Goal: Task Accomplishment & Management: Manage account settings

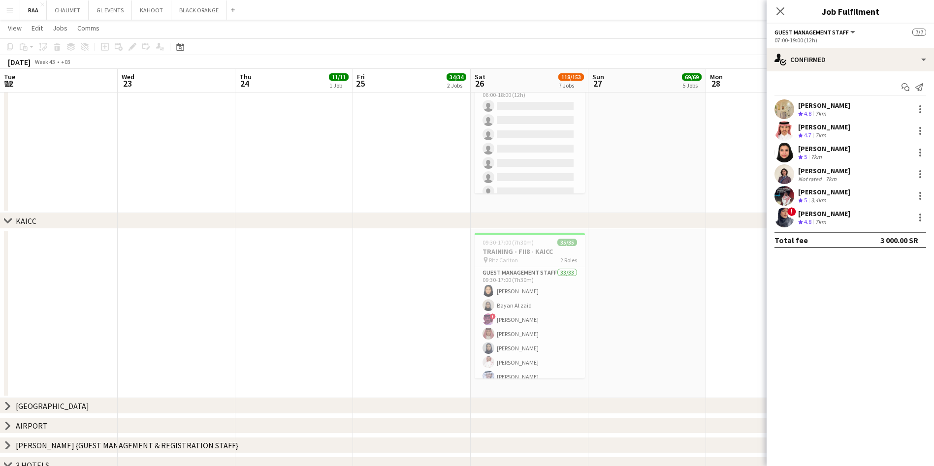
scroll to position [0, 278]
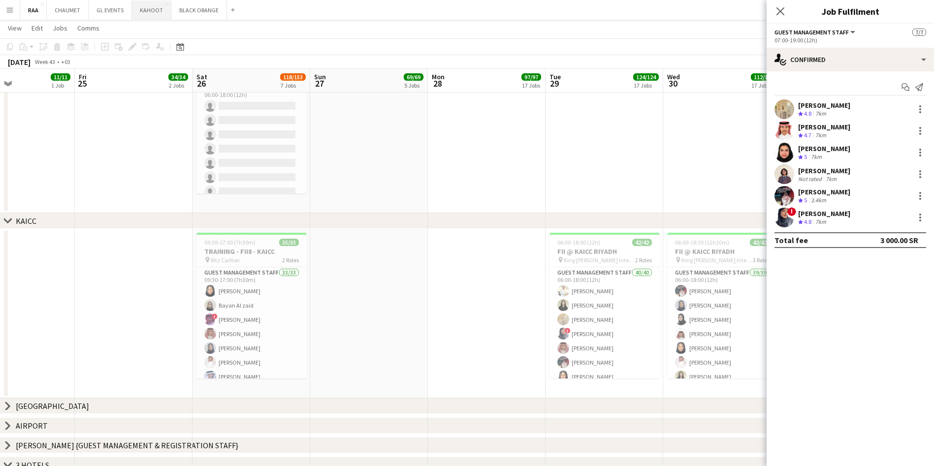
click at [148, 12] on button "KAHOOT Close" at bounding box center [151, 9] width 39 height 19
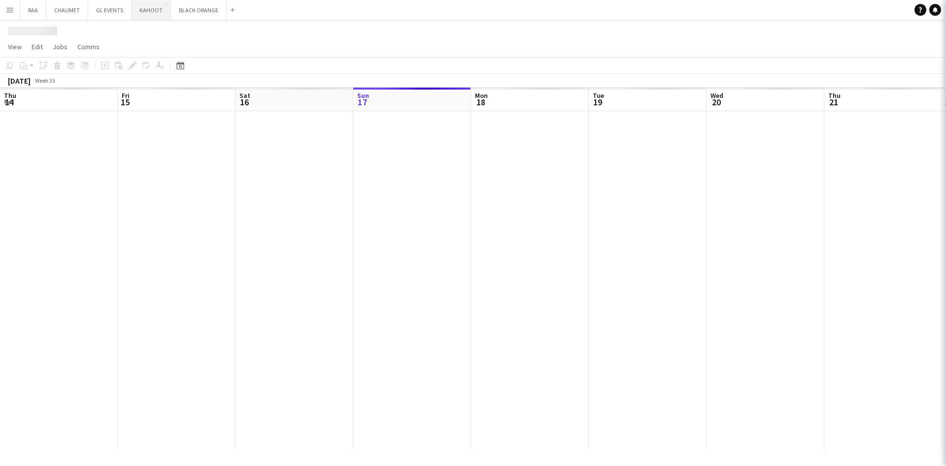
scroll to position [0, 235]
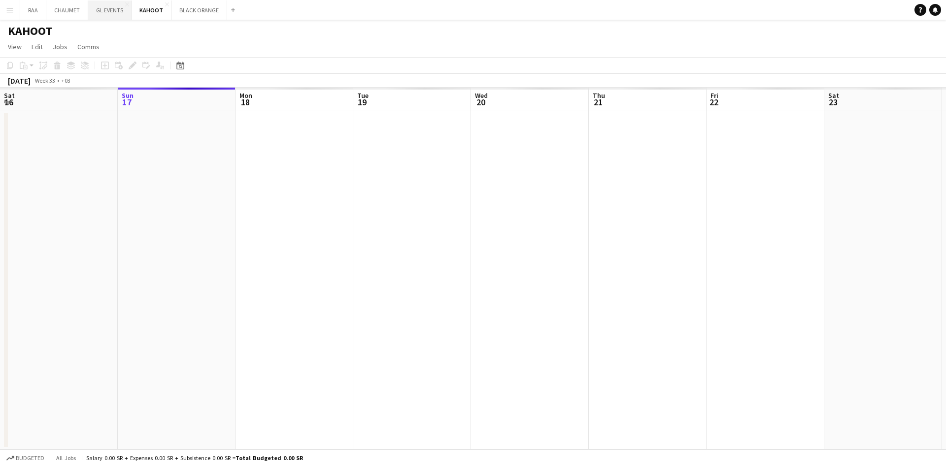
click at [107, 13] on button "GL EVENTS Close" at bounding box center [109, 9] width 43 height 19
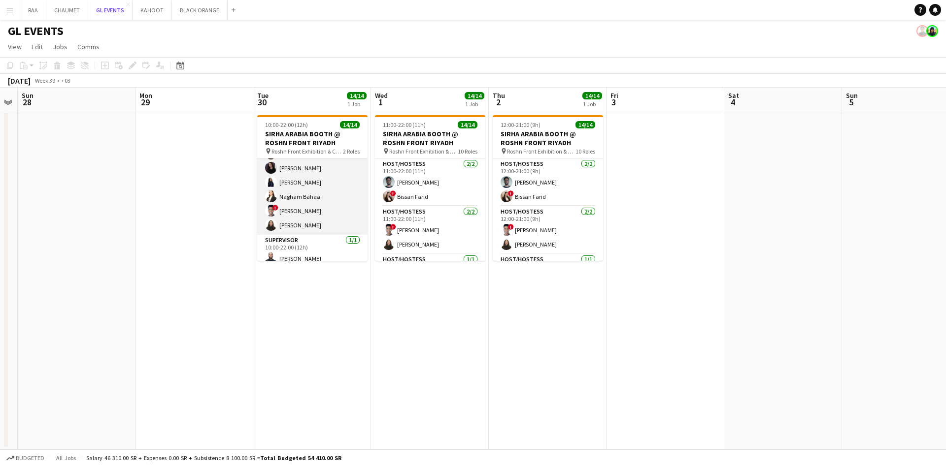
scroll to position [136, 0]
click at [314, 202] on app-card-role "Host/Hostess 13/13 10:00-22:00 (12h) ! [PERSON_NAME] [PERSON_NAME] [PERSON_NAME…" at bounding box center [312, 125] width 110 height 205
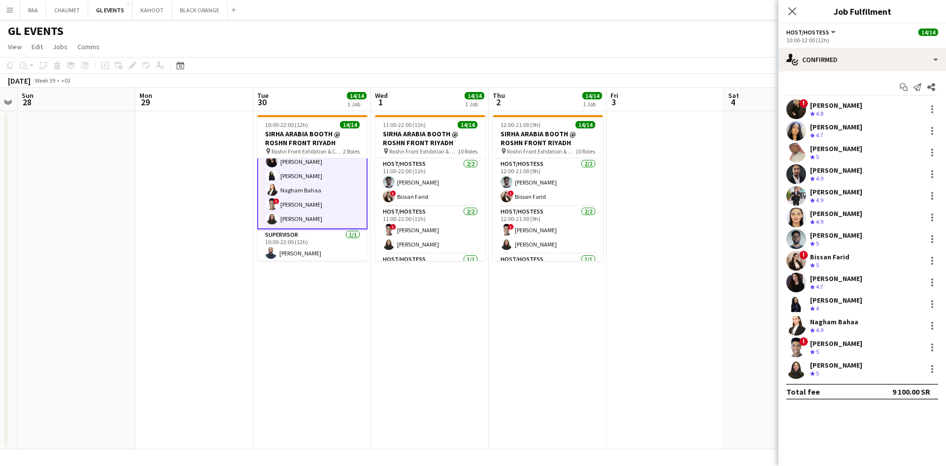
scroll to position [137, 0]
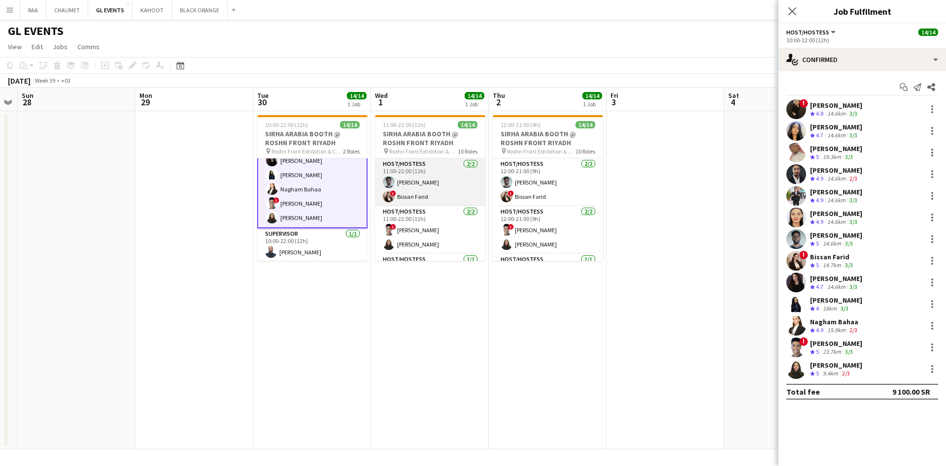
click at [413, 193] on app-card-role "Host/Hostess [DATE] 11:00-22:00 (11h) [PERSON_NAME] ! [PERSON_NAME]" at bounding box center [430, 183] width 110 height 48
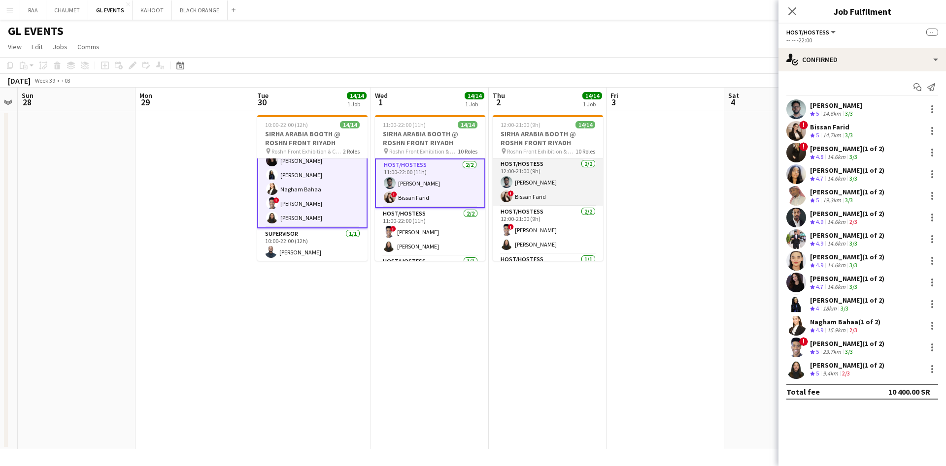
click at [556, 178] on app-card-role "Host/Hostess [DATE] 12:00-21:00 (9h) [PERSON_NAME] ! [PERSON_NAME]" at bounding box center [547, 183] width 110 height 48
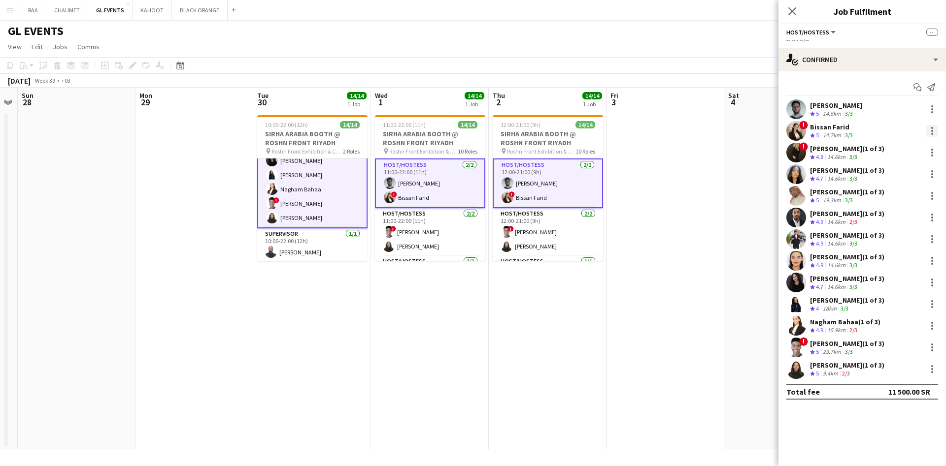
click at [934, 128] on div at bounding box center [932, 131] width 12 height 12
click at [902, 221] on span "Remove" at bounding box center [899, 220] width 61 height 9
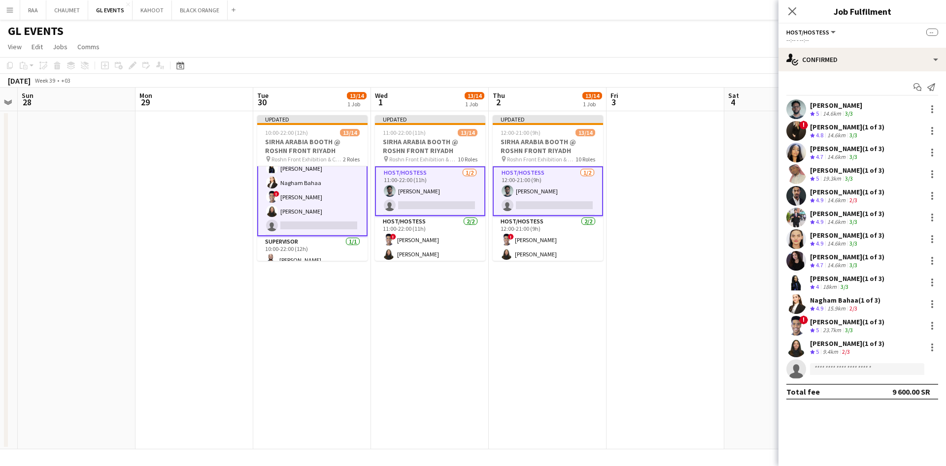
click at [717, 206] on app-date-cell at bounding box center [665, 280] width 118 height 338
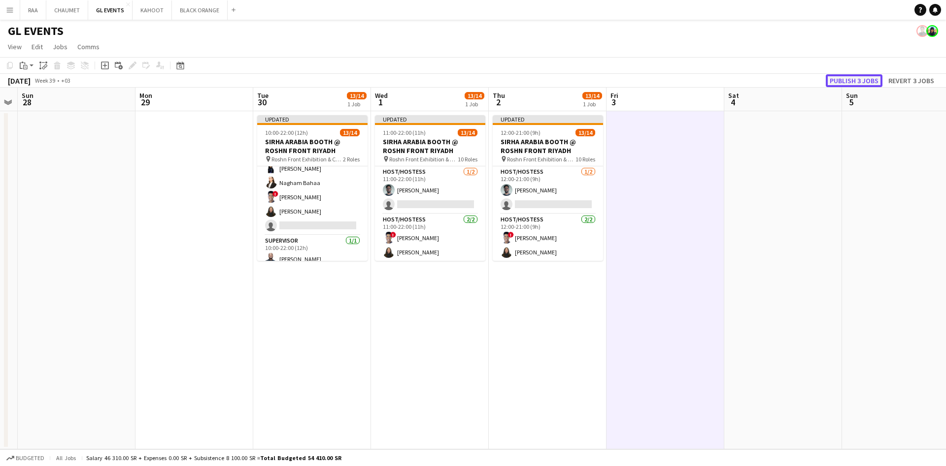
click at [853, 78] on button "Publish 3 jobs" at bounding box center [853, 80] width 57 height 13
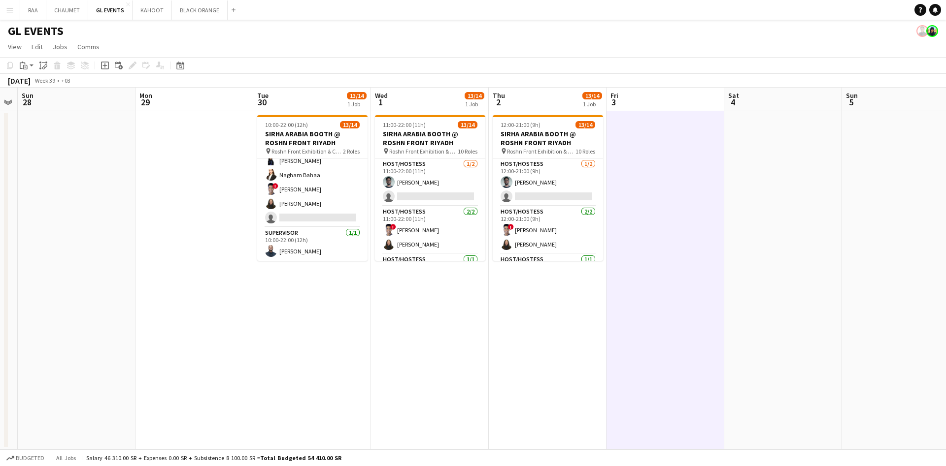
click at [934, 209] on app-date-cell at bounding box center [901, 280] width 118 height 338
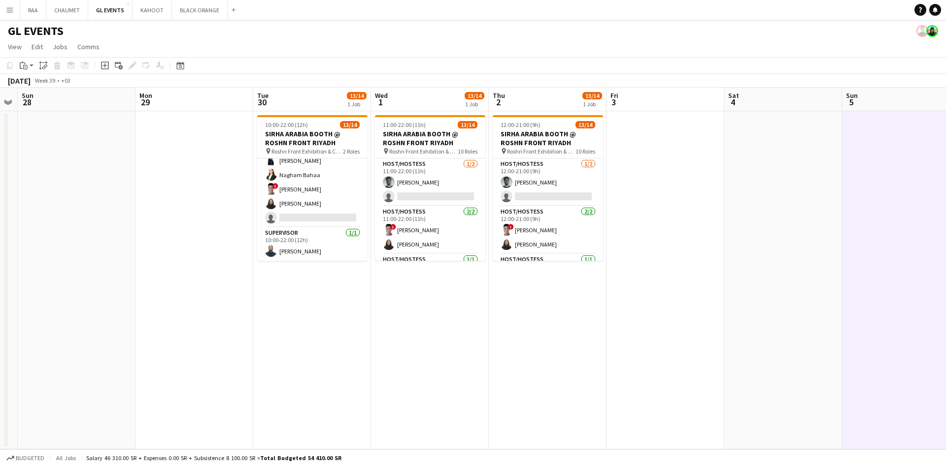
click at [934, 224] on app-date-cell at bounding box center [901, 280] width 118 height 338
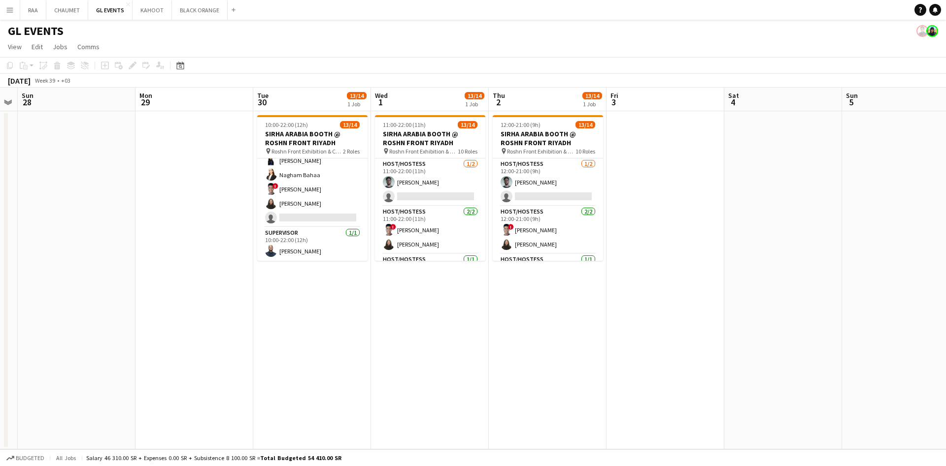
click at [934, 236] on app-date-cell at bounding box center [901, 280] width 118 height 338
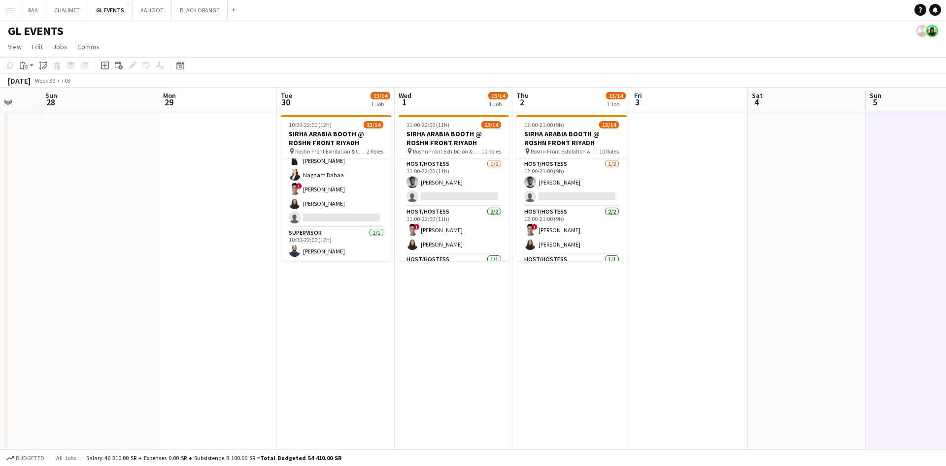
scroll to position [0, 318]
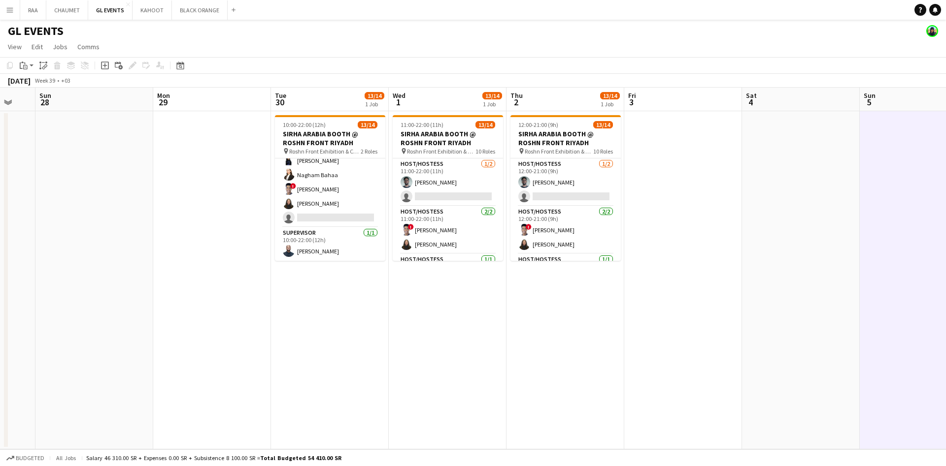
click at [0, 5] on button "Menu" at bounding box center [10, 10] width 20 height 20
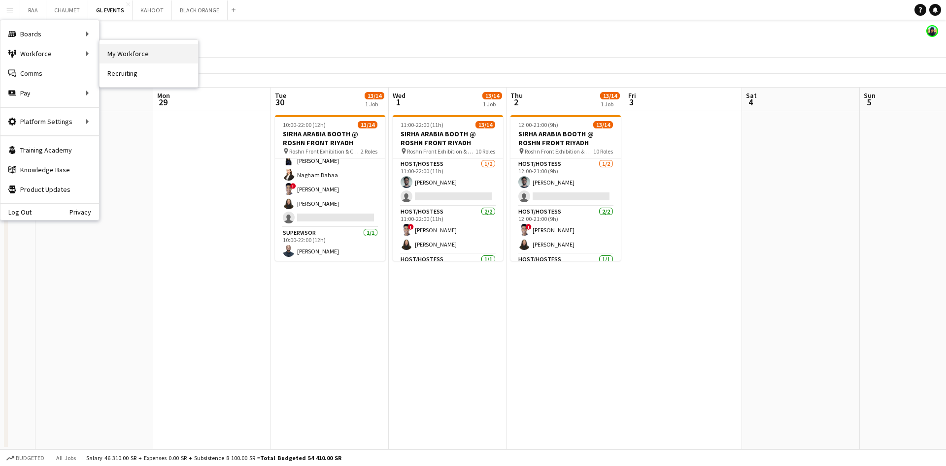
click at [136, 50] on link "My Workforce" at bounding box center [148, 54] width 98 height 20
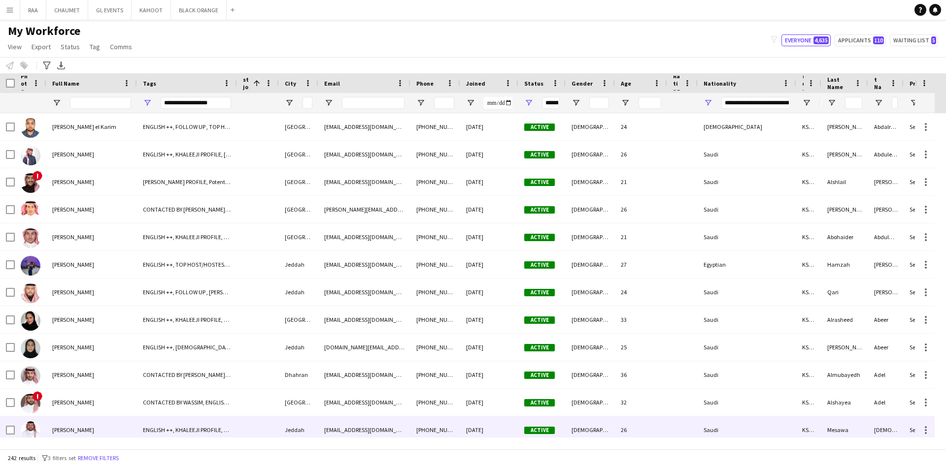
type input "**********"
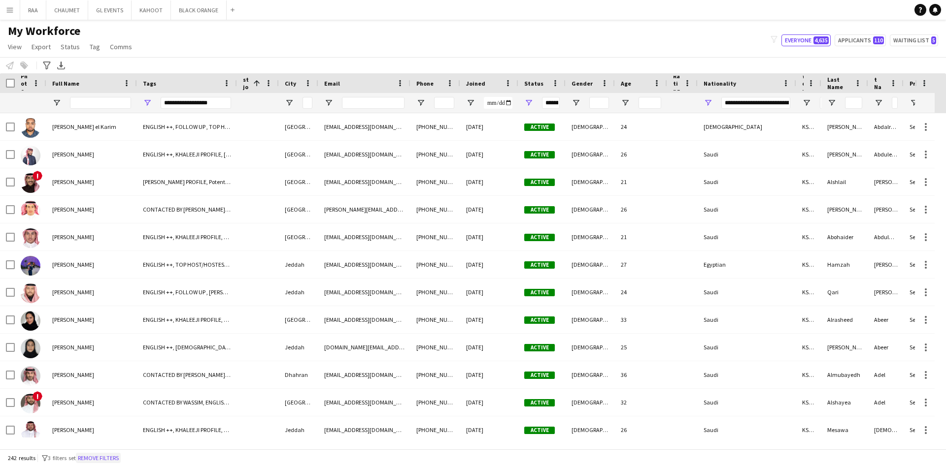
click at [110, 457] on button "Remove filters" at bounding box center [98, 458] width 45 height 11
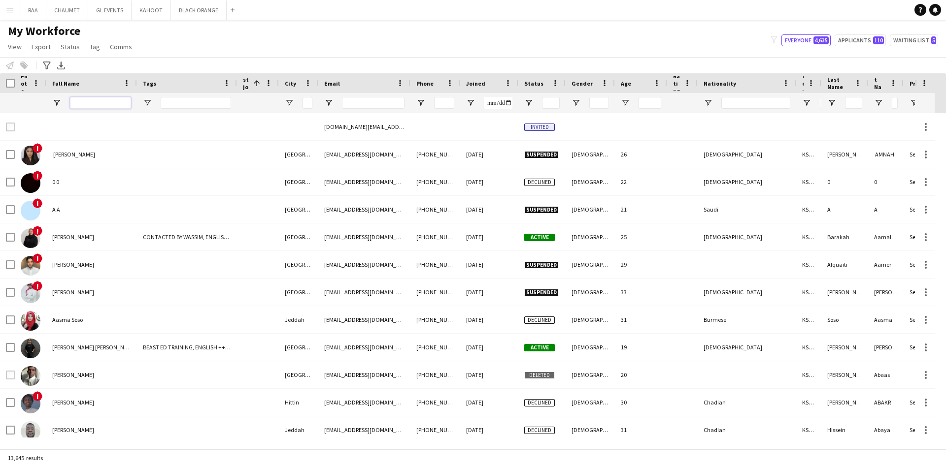
click at [99, 103] on input "Full Name Filter Input" at bounding box center [100, 103] width 61 height 12
type input "*"
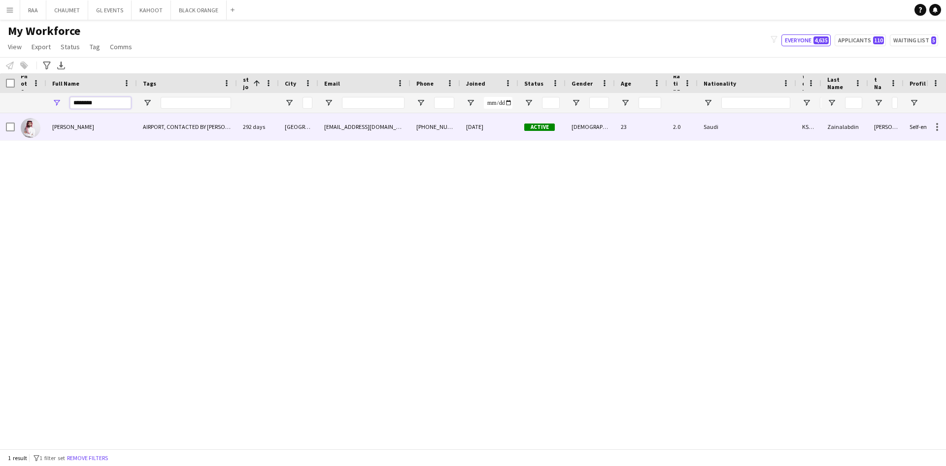
type input "********"
click at [96, 138] on div "[PERSON_NAME]" at bounding box center [91, 126] width 91 height 27
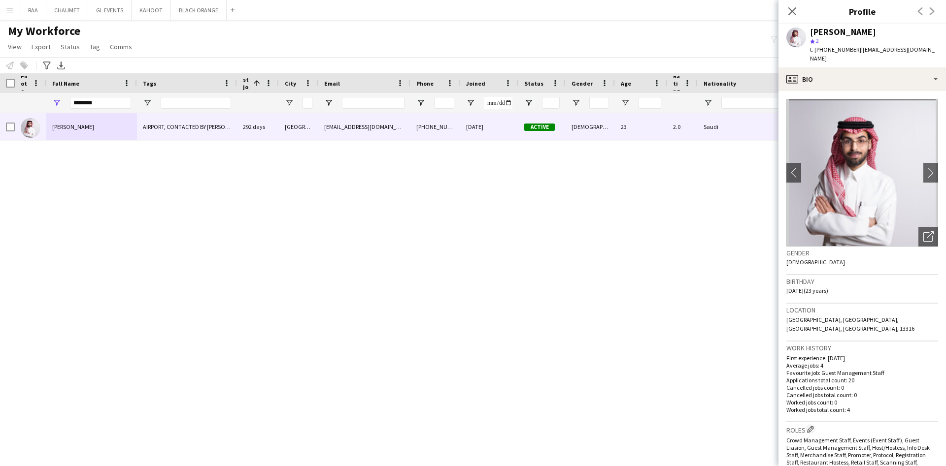
click at [833, 50] on span "t. [PHONE_NUMBER]" at bounding box center [835, 49] width 51 height 7
copy span "966558177166"
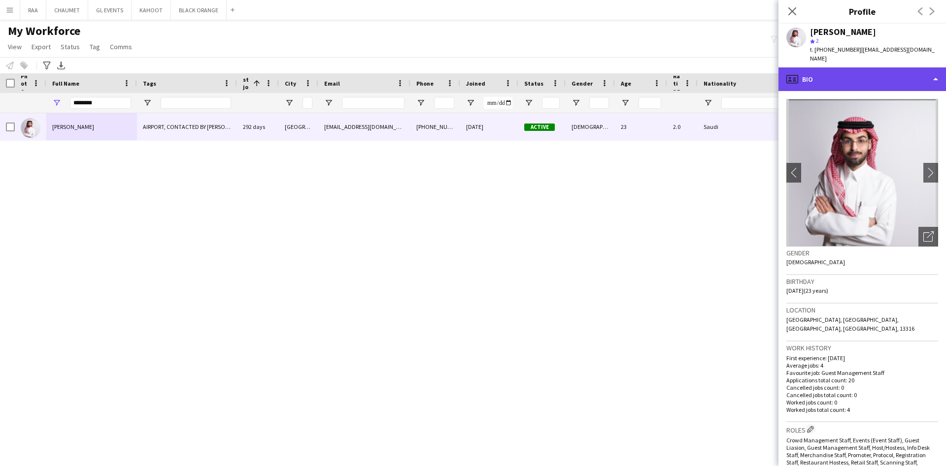
click at [909, 75] on div "profile Bio" at bounding box center [861, 79] width 167 height 24
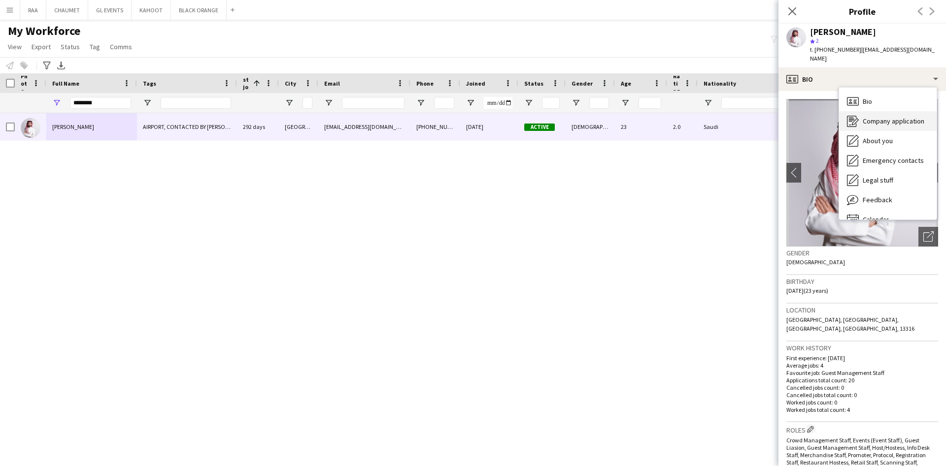
click at [882, 117] on span "Company application" at bounding box center [893, 121] width 62 height 9
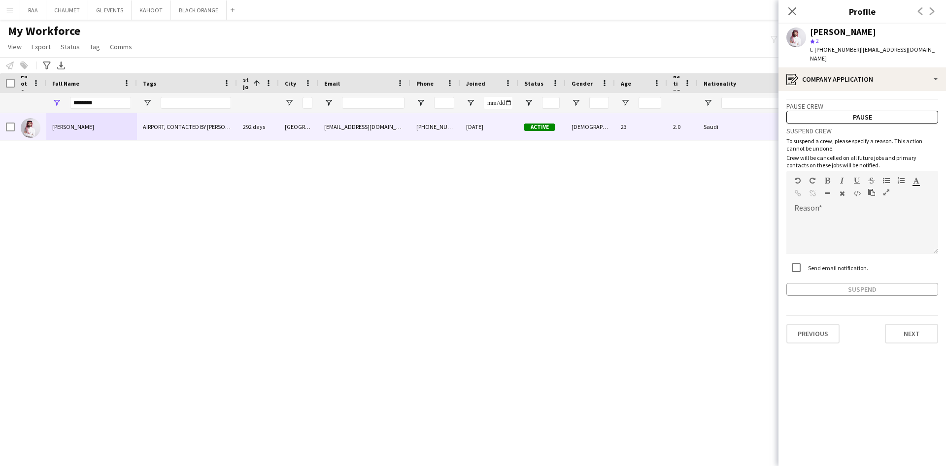
click at [810, 264] on label "Send email notification." at bounding box center [837, 267] width 62 height 7
click at [871, 232] on div at bounding box center [862, 234] width 152 height 39
click at [875, 283] on button "Suspend" at bounding box center [862, 289] width 152 height 13
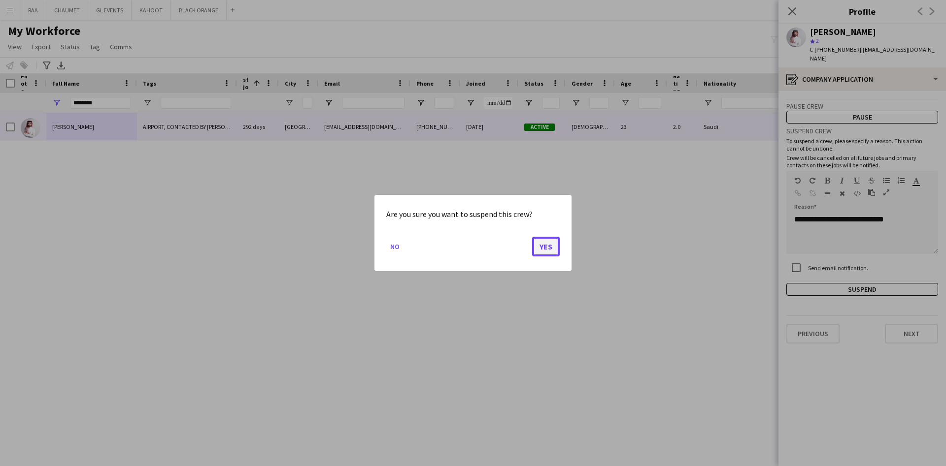
click at [543, 247] on button "Yes" at bounding box center [546, 247] width 28 height 20
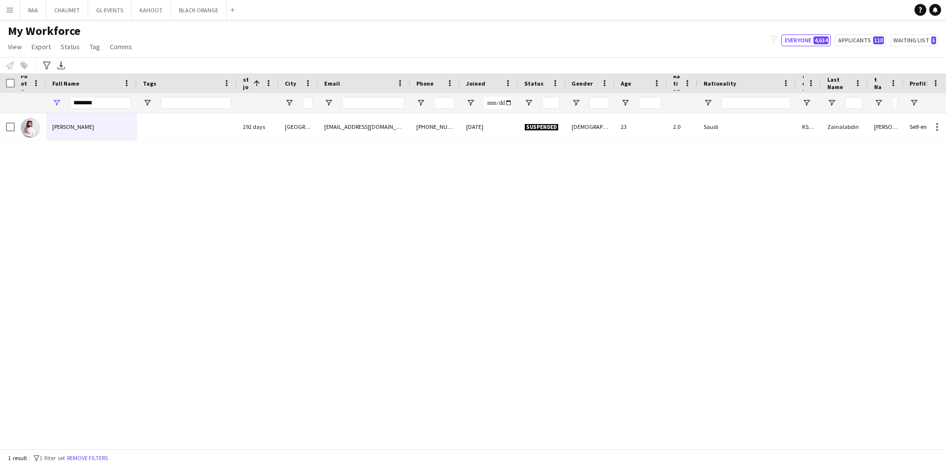
click at [841, 252] on div "[PERSON_NAME] 292 days [GEOGRAPHIC_DATA] [EMAIL_ADDRESS][DOMAIN_NAME] [PHONE_NU…" at bounding box center [463, 275] width 926 height 325
drag, startPoint x: 114, startPoint y: 101, endPoint x: 40, endPoint y: 101, distance: 73.9
click at [40, 101] on div "********" at bounding box center [510, 103] width 1021 height 20
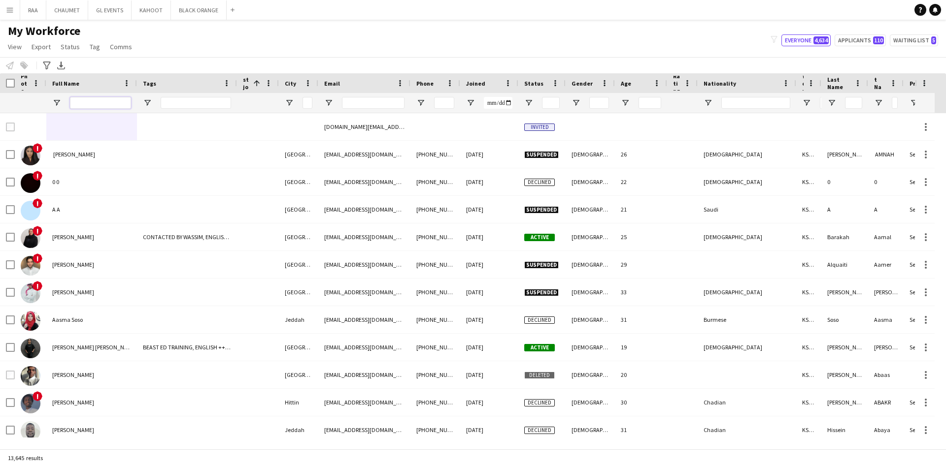
click at [84, 103] on input "Full Name Filter Input" at bounding box center [100, 103] width 61 height 12
click at [525, 107] on div at bounding box center [541, 103] width 47 height 20
click at [527, 104] on span "Open Filter Menu" at bounding box center [528, 102] width 9 height 9
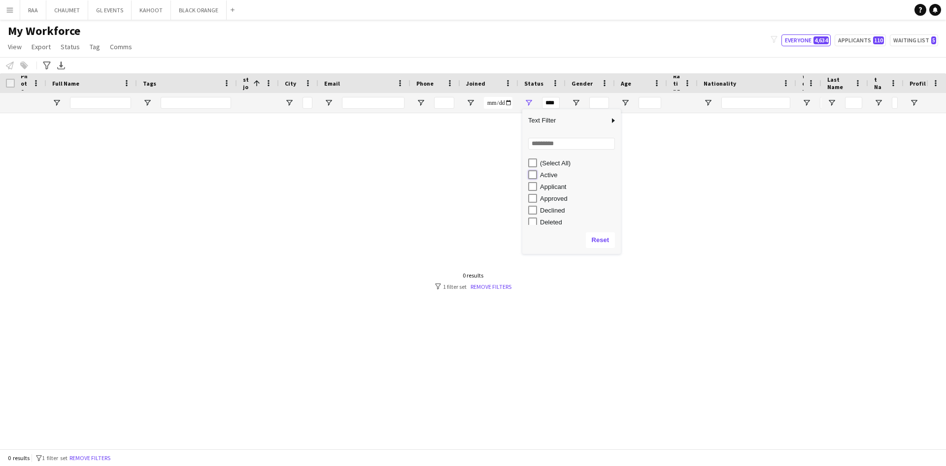
type input "**********"
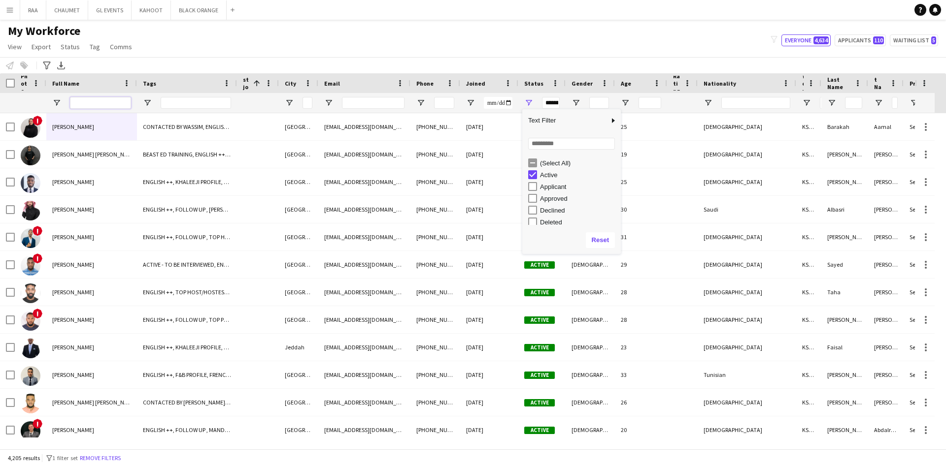
click at [107, 100] on input "Full Name Filter Input" at bounding box center [100, 103] width 61 height 12
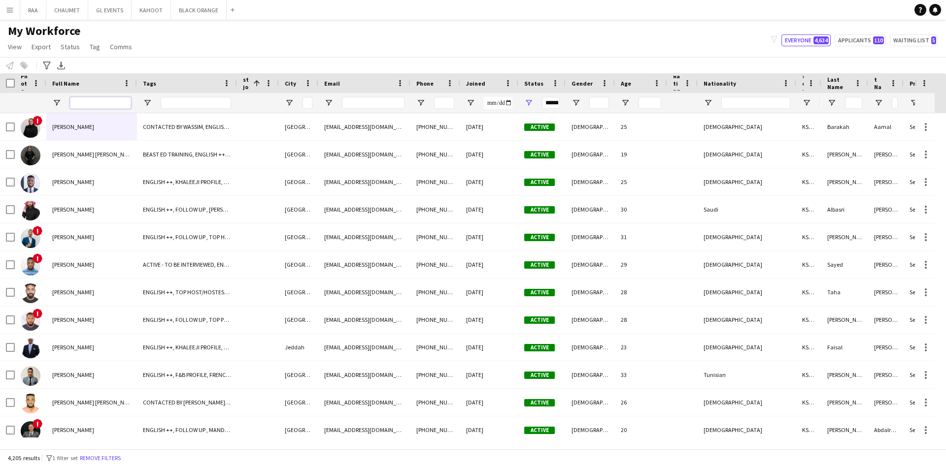
paste input "**********"
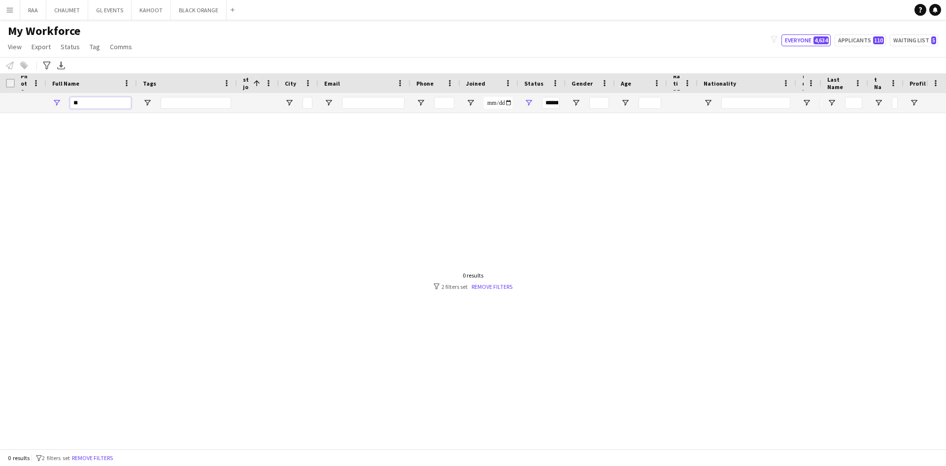
type input "*"
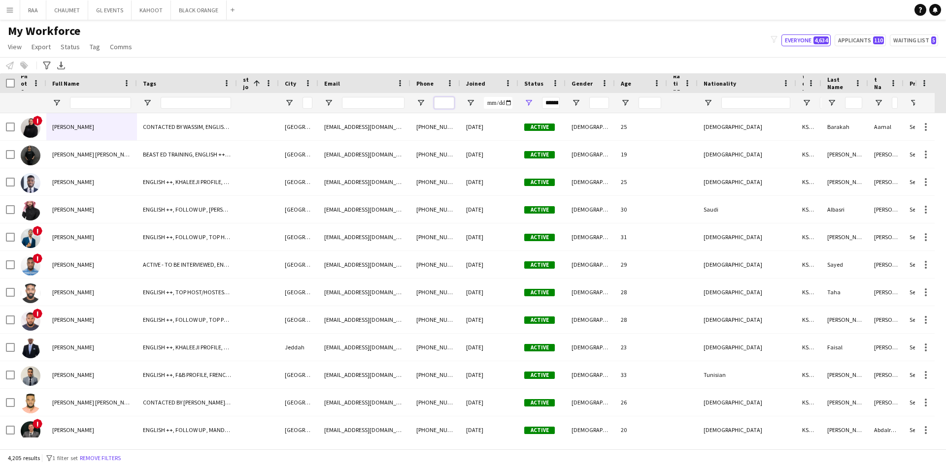
click at [447, 100] on input "Phone Filter Input" at bounding box center [444, 103] width 20 height 12
paste input "**********"
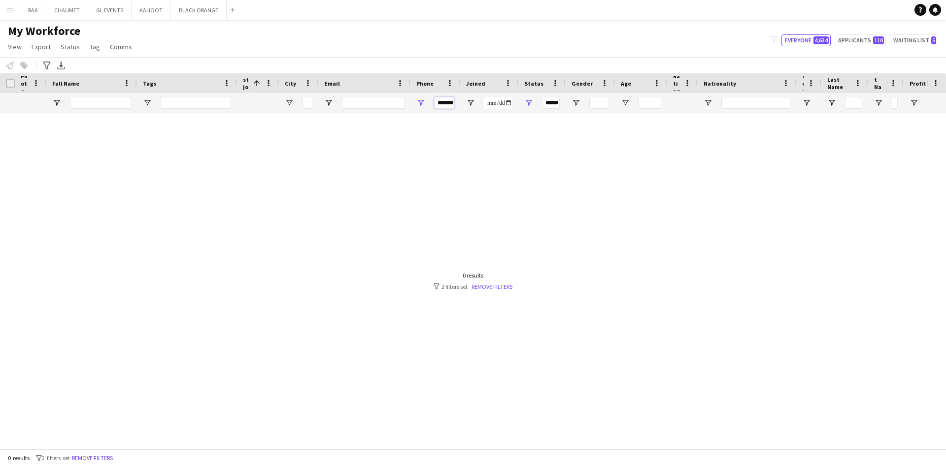
drag, startPoint x: 445, startPoint y: 104, endPoint x: 397, endPoint y: 105, distance: 47.3
click at [397, 105] on div at bounding box center [510, 103] width 1021 height 20
click at [444, 104] on input "**********" at bounding box center [444, 103] width 20 height 12
type input "*********"
click at [443, 100] on input "*********" at bounding box center [444, 103] width 20 height 12
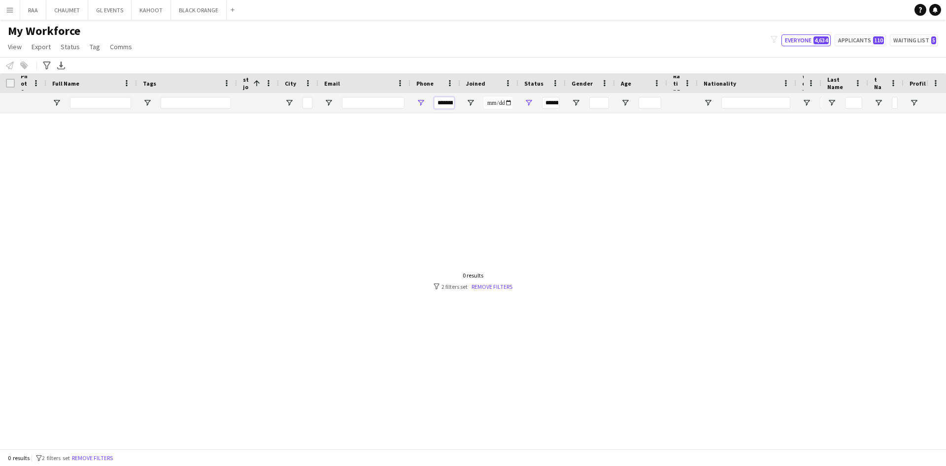
click at [443, 100] on input "*********" at bounding box center [444, 103] width 20 height 12
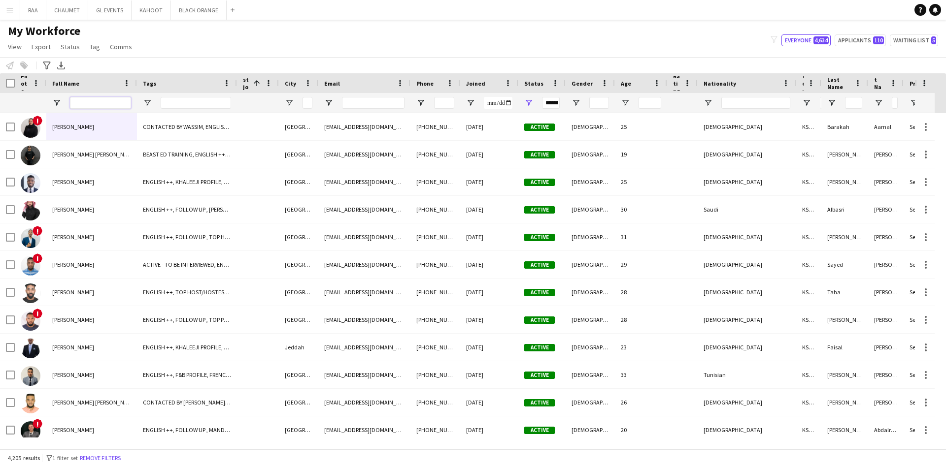
click at [91, 103] on input "Full Name Filter Input" at bounding box center [100, 103] width 61 height 12
paste input "**********"
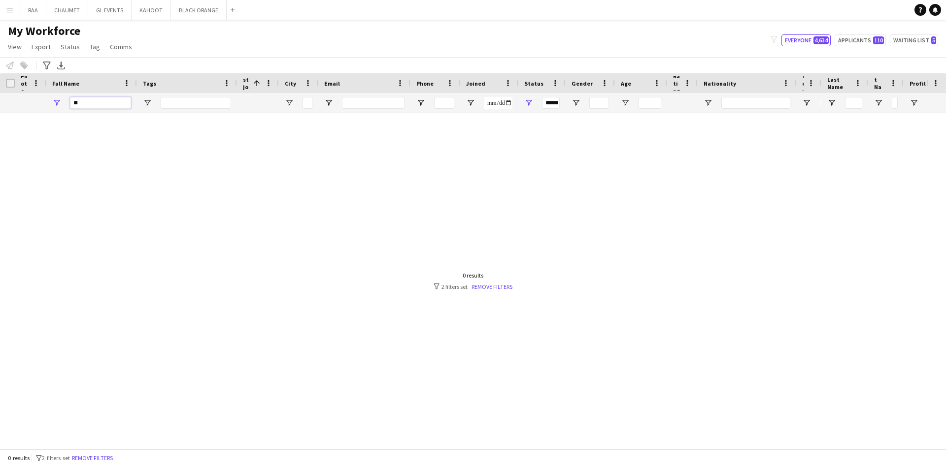
type input "*"
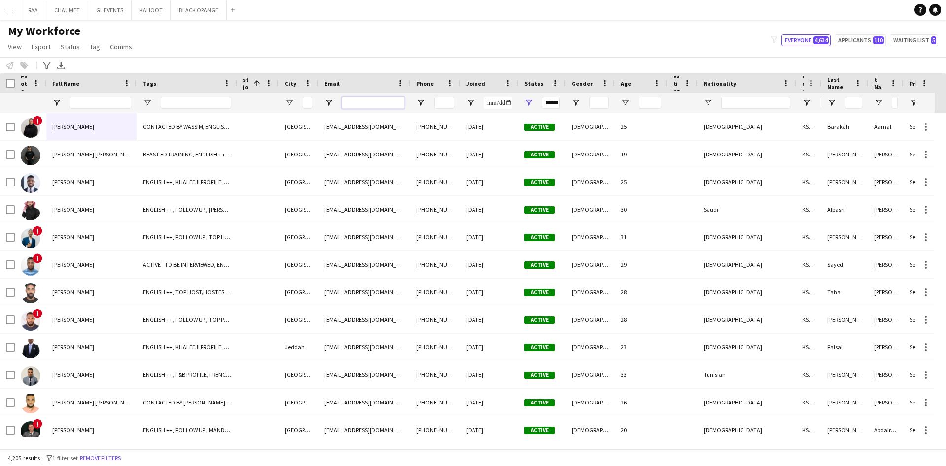
click at [377, 107] on input "Email Filter Input" at bounding box center [373, 103] width 63 height 12
paste input "**********"
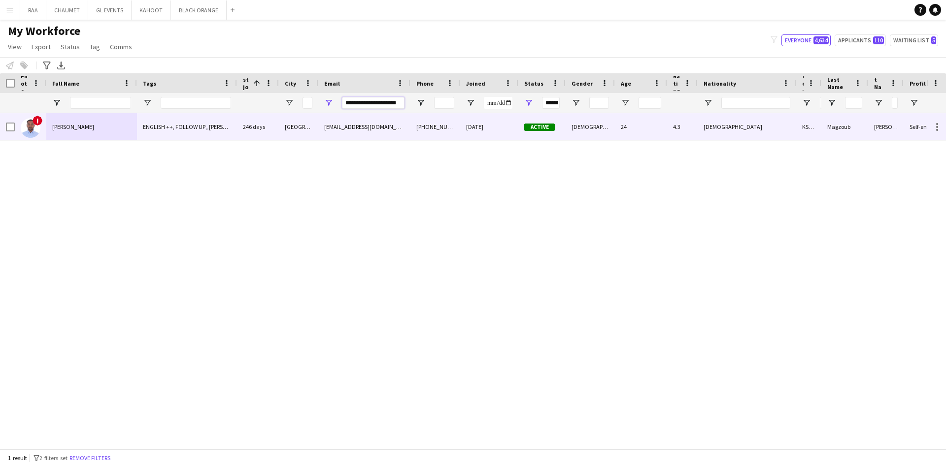
type input "**********"
click at [145, 126] on div "ENGLISH ++, FOLLOW UP , [PERSON_NAME] PROFILE, Potential Supervisor Training, S…" at bounding box center [187, 126] width 100 height 27
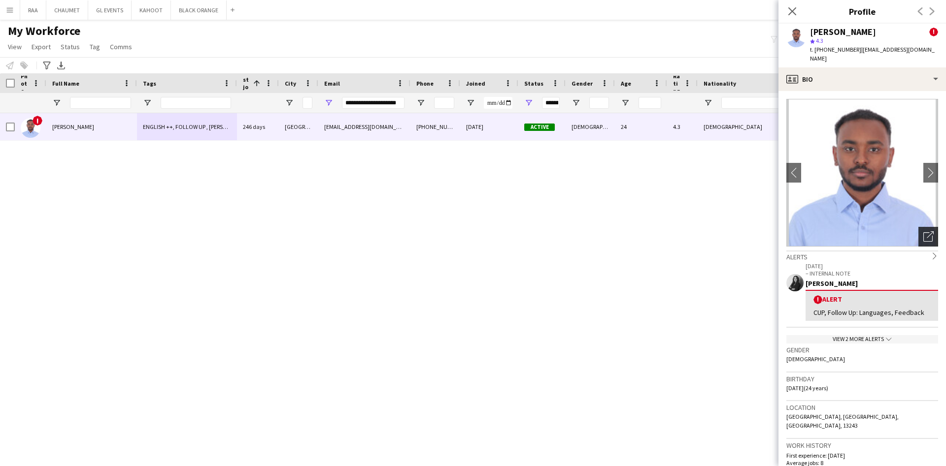
click at [923, 231] on icon "Open photos pop-in" at bounding box center [928, 236] width 10 height 10
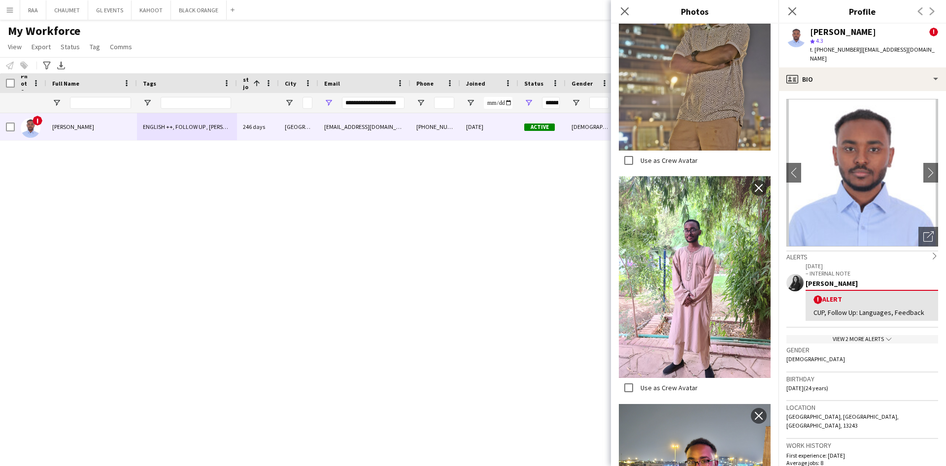
scroll to position [741, 0]
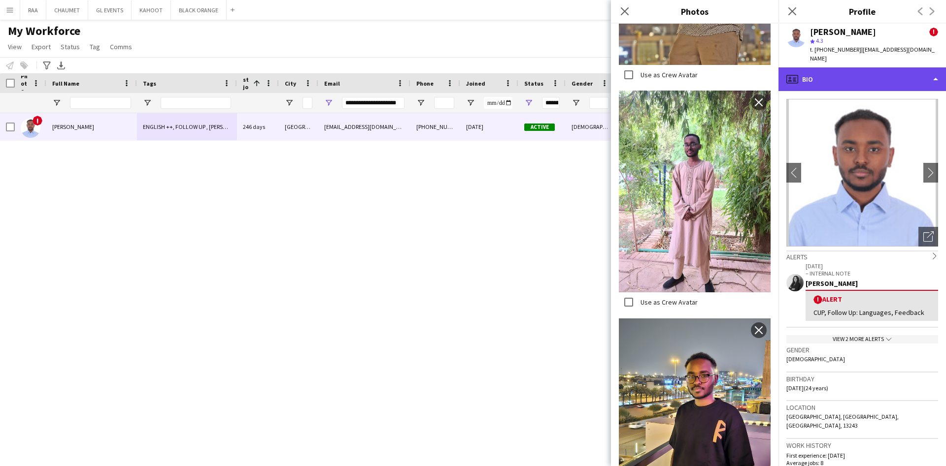
click at [886, 69] on div "profile Bio" at bounding box center [861, 79] width 167 height 24
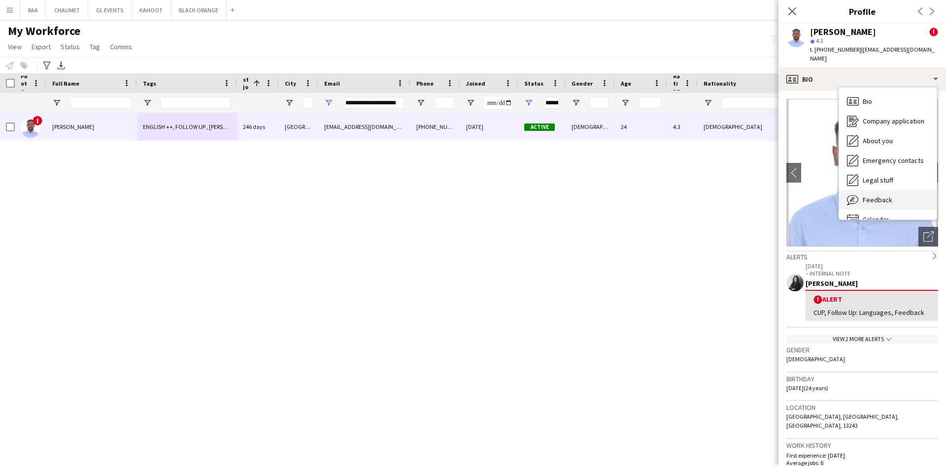
click at [884, 196] on span "Feedback" at bounding box center [877, 200] width 30 height 9
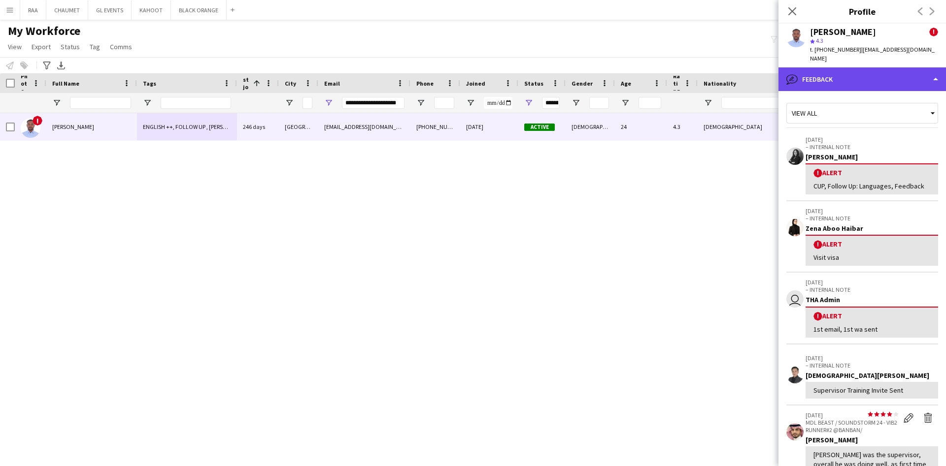
click at [873, 78] on div "bubble-pencil Feedback" at bounding box center [861, 79] width 167 height 24
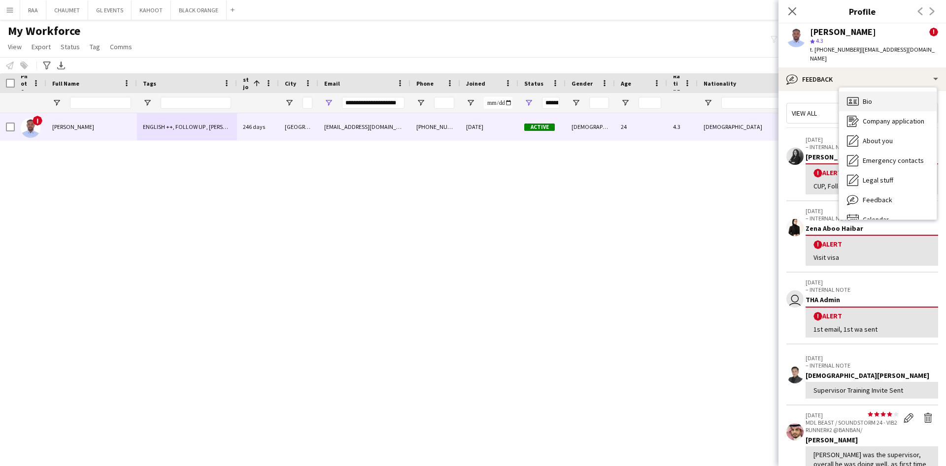
click at [873, 92] on div "Bio Bio" at bounding box center [888, 102] width 98 height 20
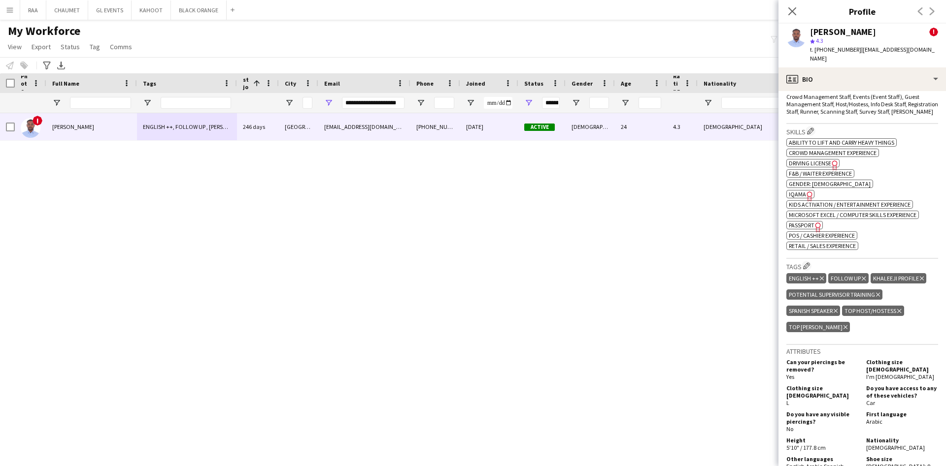
scroll to position [442, 0]
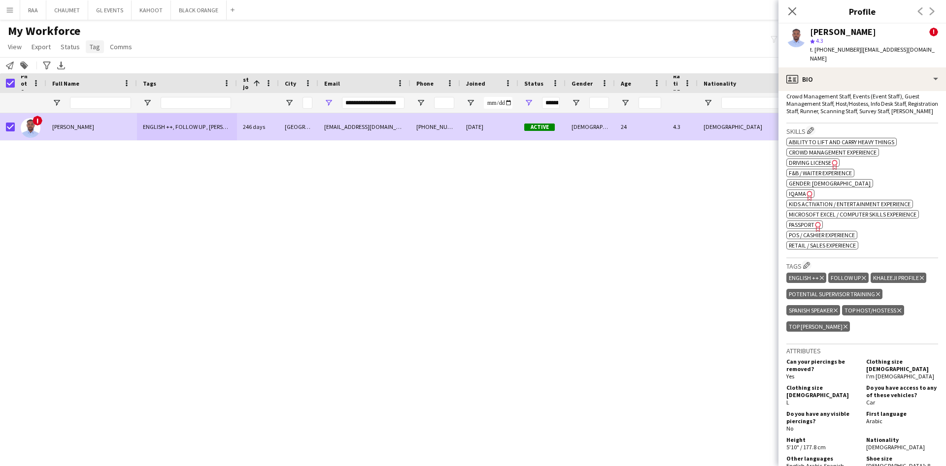
click at [97, 49] on span "Tag" at bounding box center [95, 46] width 10 height 9
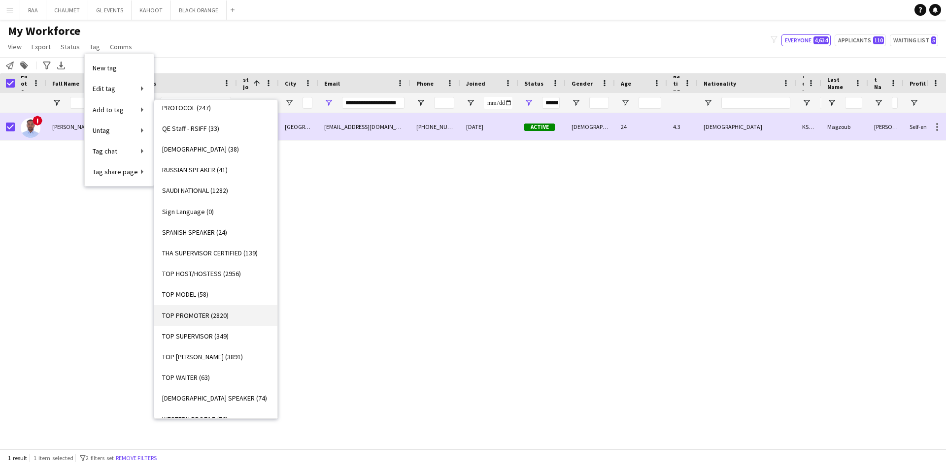
scroll to position [716, 0]
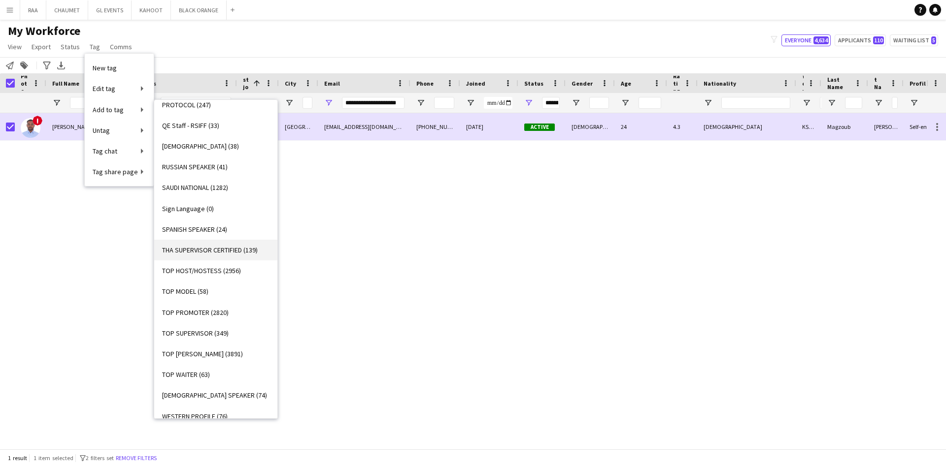
click at [225, 251] on span "THA SUPERVISOR CERTIFIED (139)" at bounding box center [210, 250] width 96 height 9
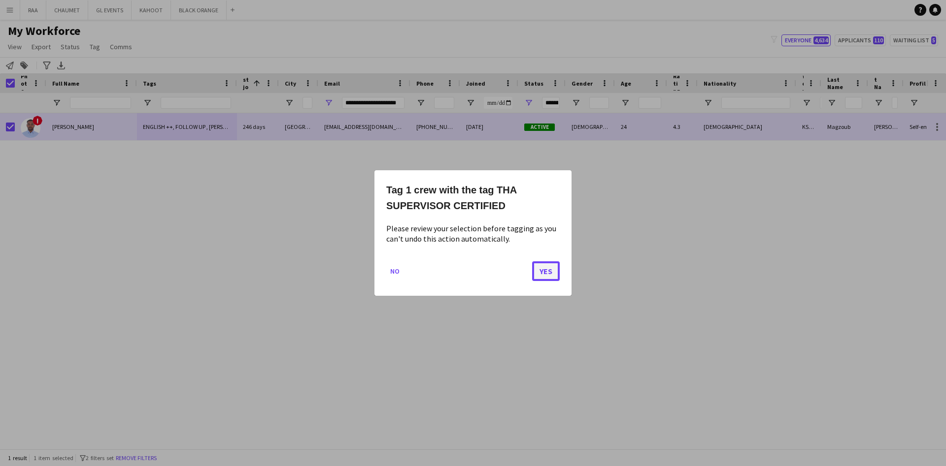
click at [555, 272] on button "Yes" at bounding box center [546, 272] width 28 height 20
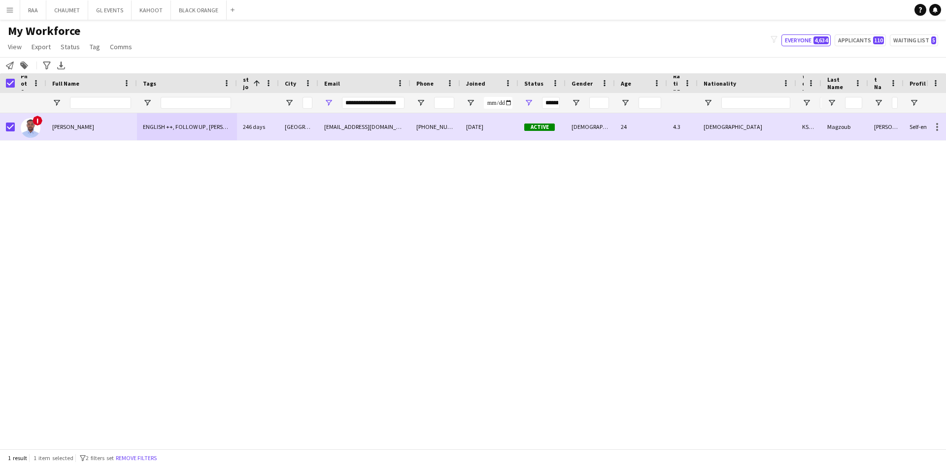
click at [180, 132] on div "ENGLISH ++, FOLLOW UP , [PERSON_NAME] PROFILE, Potential Supervisor Training, S…" at bounding box center [187, 126] width 100 height 27
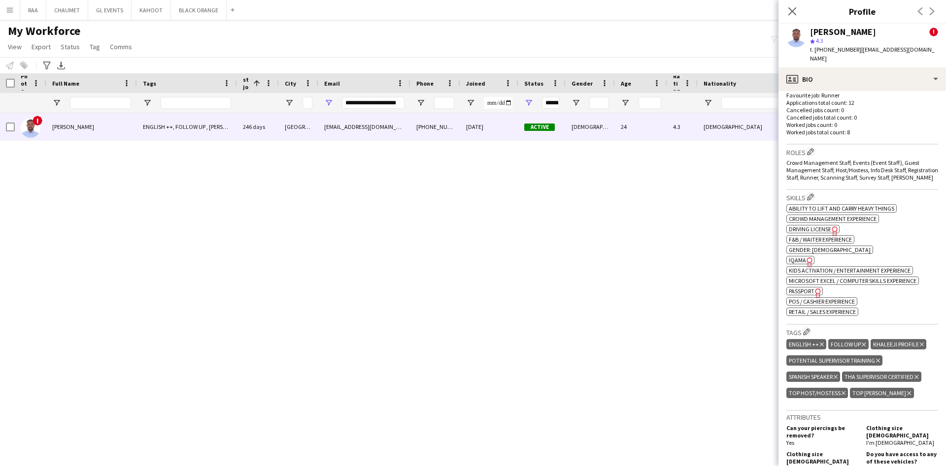
scroll to position [379, 0]
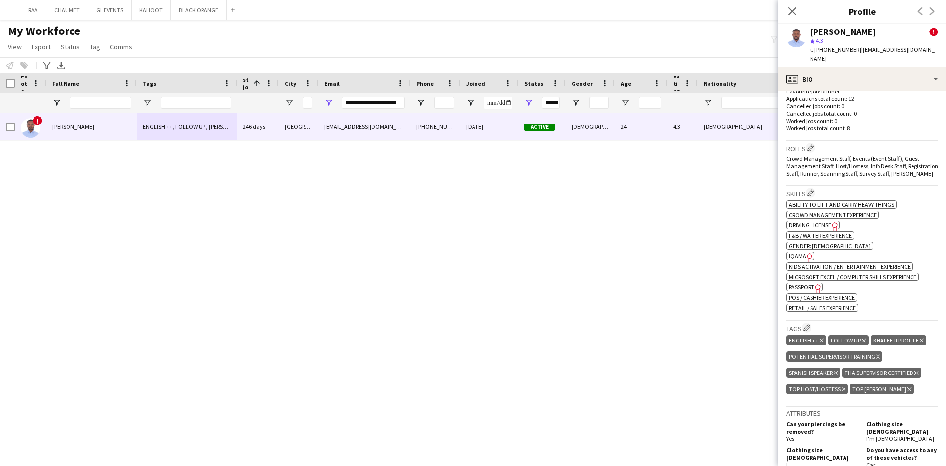
click at [877, 359] on icon at bounding box center [878, 357] width 4 height 4
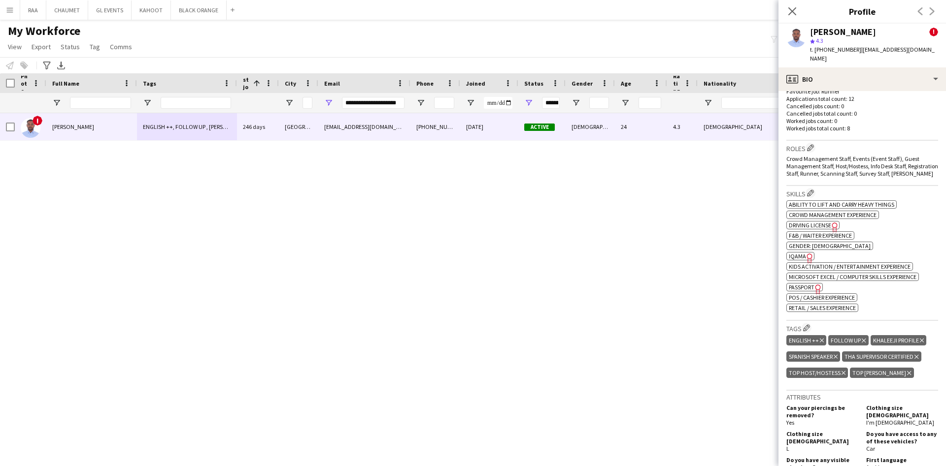
click at [889, 373] on div "ENGLISH ++ Delete tag FOLLOW UP Delete tag [PERSON_NAME] PROFILE Delete tag SPA…" at bounding box center [862, 357] width 152 height 49
